Goal: Task Accomplishment & Management: Manage account settings

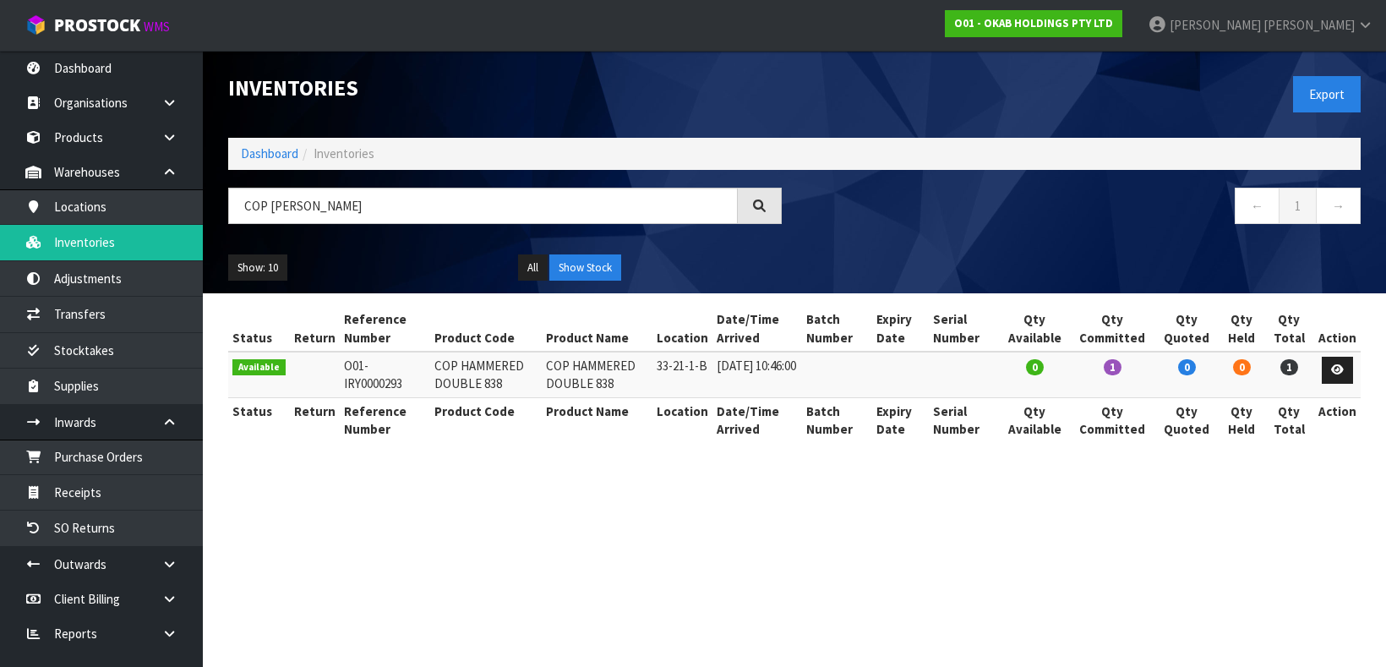
click at [1371, 19] on icon at bounding box center [1366, 25] width 16 height 13
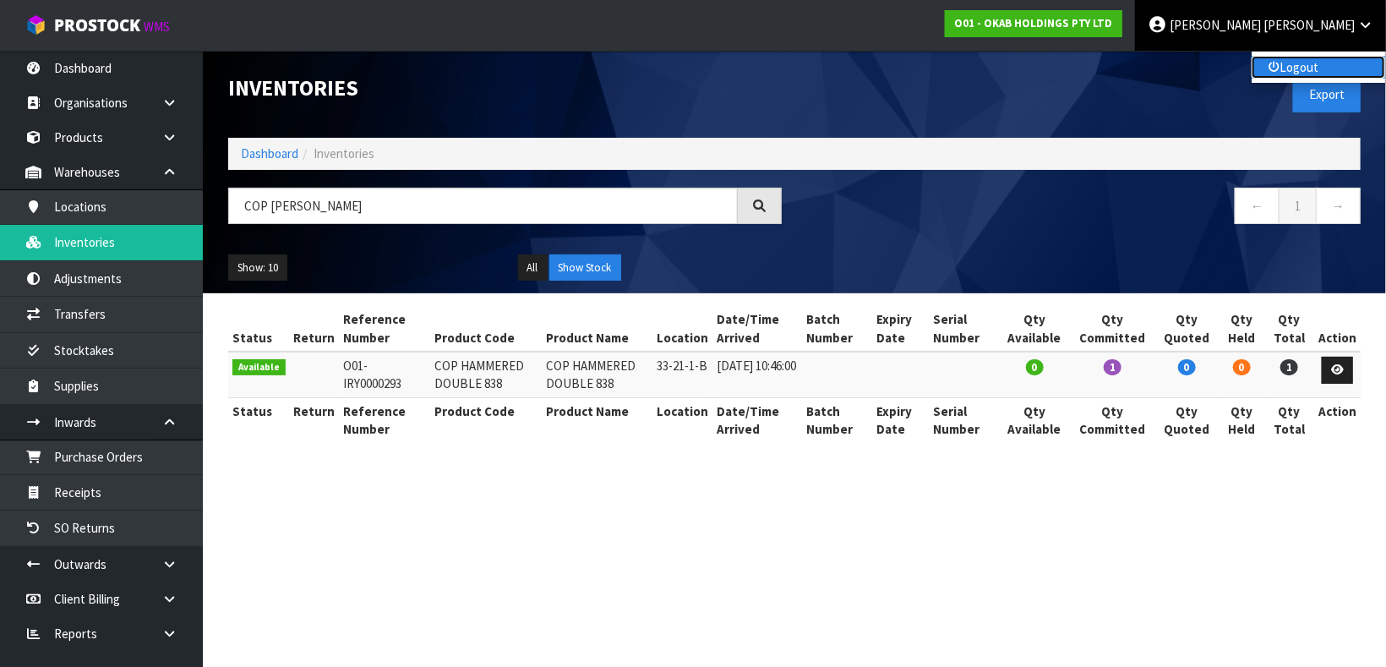
click at [1289, 57] on link "Logout" at bounding box center [1319, 67] width 134 height 23
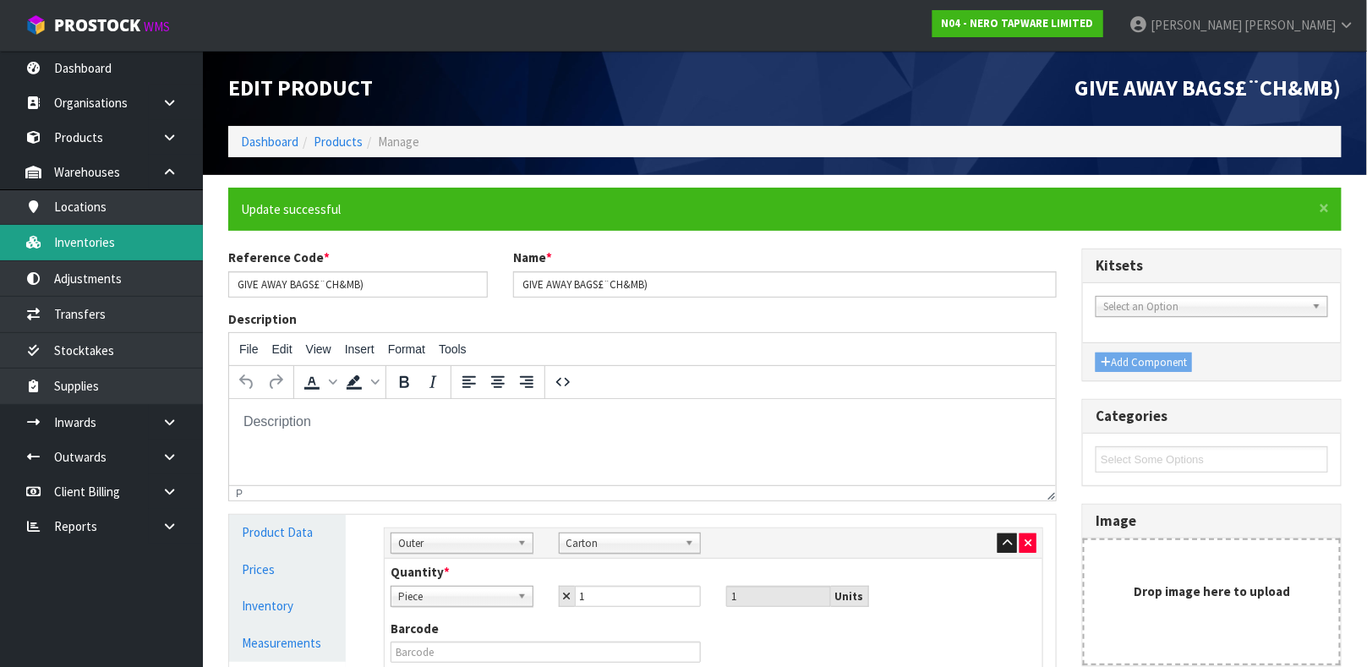
click at [90, 235] on link "Inventories" at bounding box center [101, 242] width 203 height 35
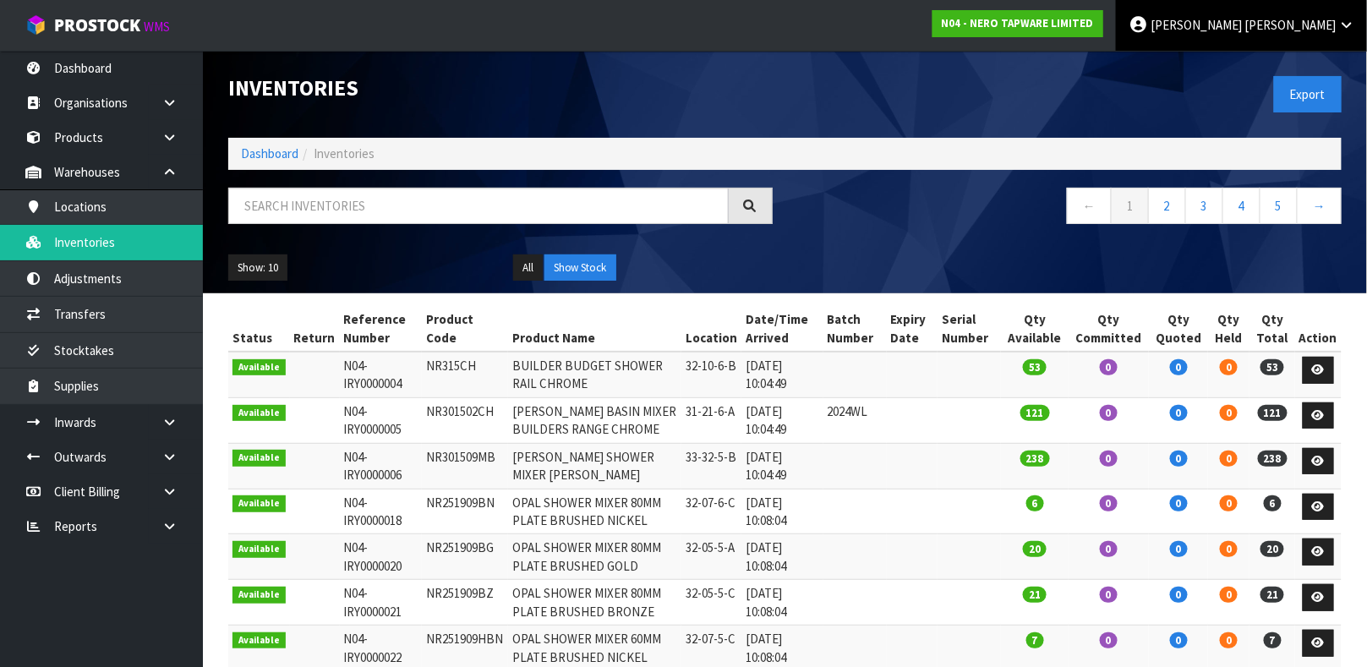
click at [1242, 18] on span "[PERSON_NAME]" at bounding box center [1196, 25] width 91 height 16
click at [1279, 61] on link "Logout" at bounding box center [1300, 67] width 134 height 23
